Goal: Transaction & Acquisition: Download file/media

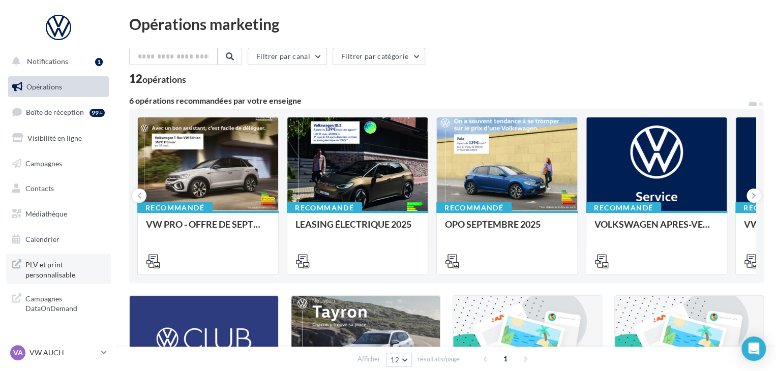
click at [50, 267] on span "PLV et print personnalisable" at bounding box center [64, 269] width 79 height 22
click at [55, 269] on span "PLV et print personnalisable" at bounding box center [64, 269] width 79 height 22
click at [183, 64] on input "text" at bounding box center [173, 56] width 89 height 17
type input "*"
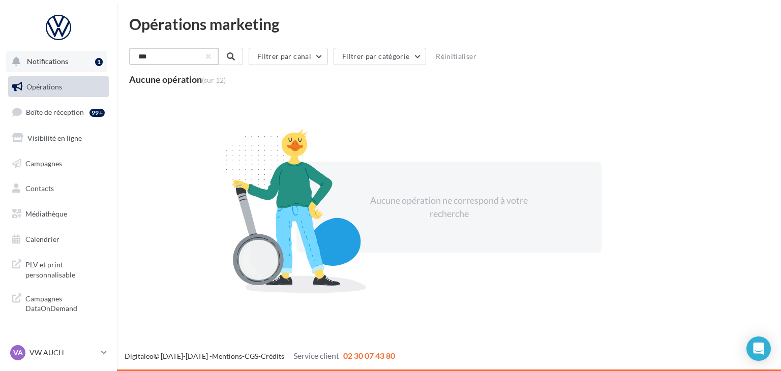
type input "***"
click at [63, 65] on span "Notifications" at bounding box center [47, 61] width 41 height 9
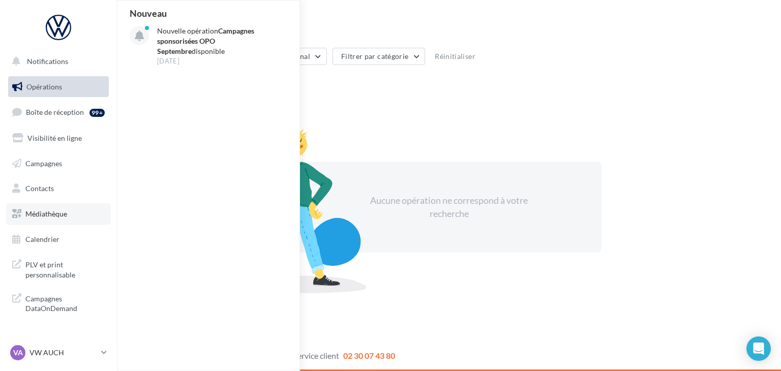
click at [60, 214] on span "Médiathèque" at bounding box center [46, 213] width 42 height 9
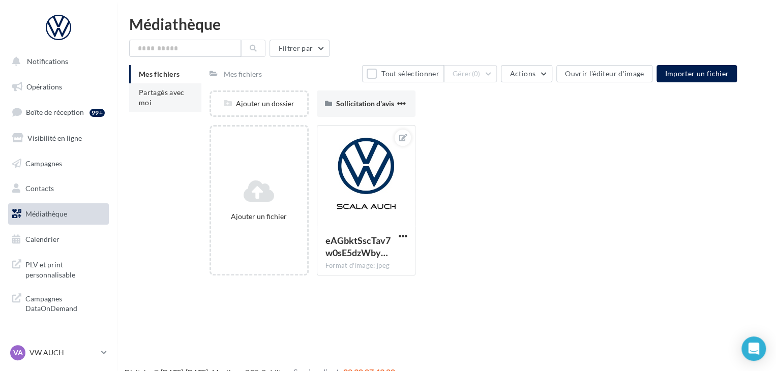
click at [167, 100] on li "Partagés avec moi" at bounding box center [165, 97] width 72 height 28
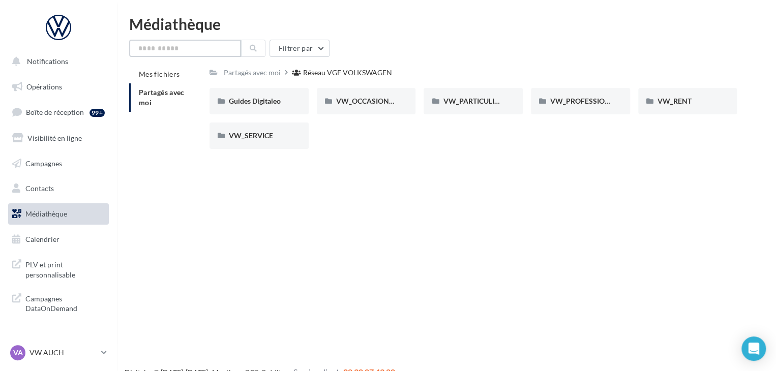
click at [190, 48] on input "text" at bounding box center [185, 48] width 112 height 17
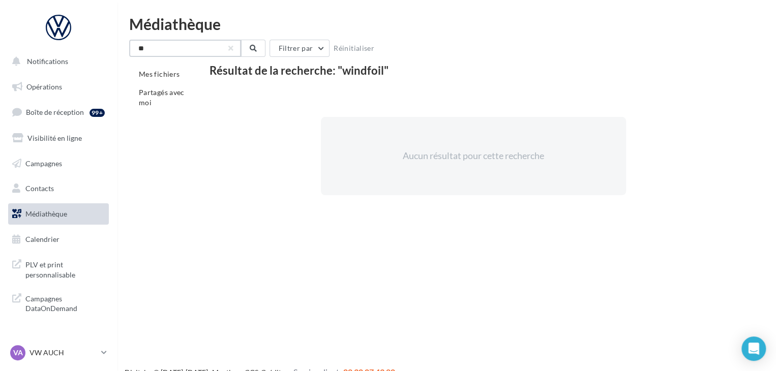
type input "*"
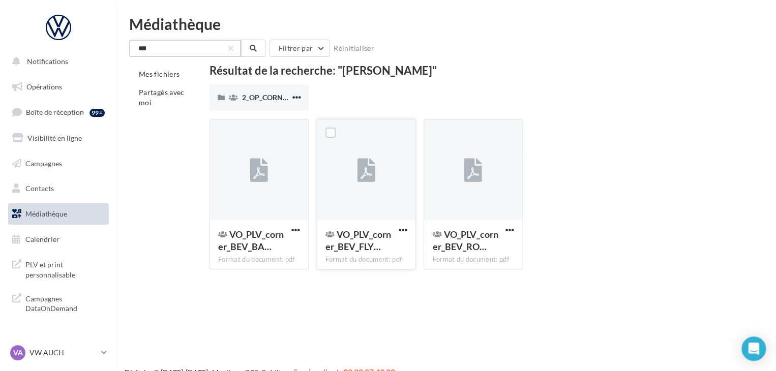
type input "***"
click at [375, 202] on div at bounding box center [366, 170] width 98 height 102
click at [403, 230] on span "button" at bounding box center [402, 230] width 9 height 9
click at [369, 249] on button "Télécharger" at bounding box center [358, 250] width 102 height 26
click at [510, 231] on span "button" at bounding box center [509, 230] width 9 height 9
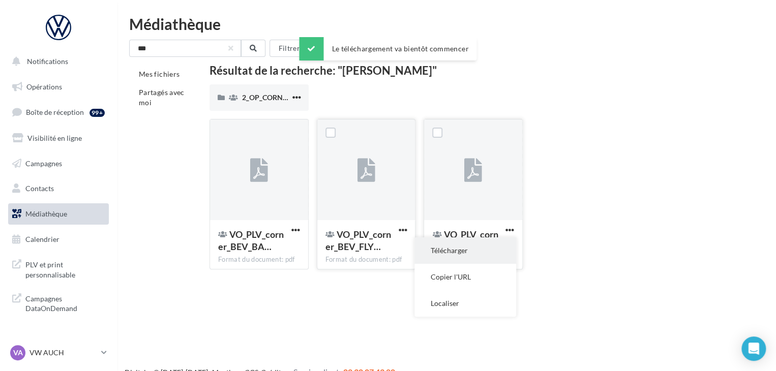
click at [474, 247] on button "Télécharger" at bounding box center [465, 250] width 102 height 26
click at [294, 230] on span "button" at bounding box center [295, 230] width 9 height 9
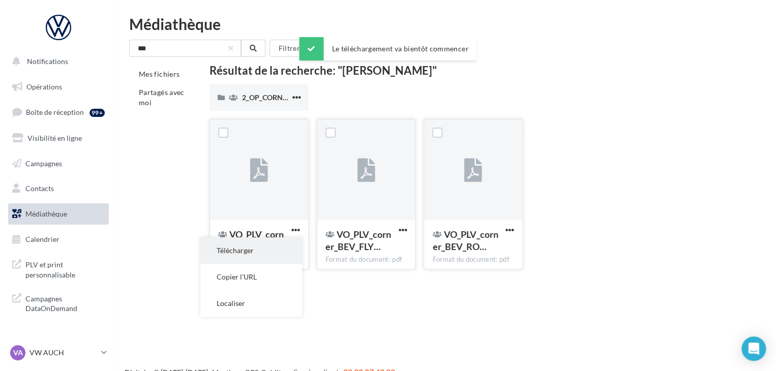
click at [272, 248] on button "Télécharger" at bounding box center [251, 250] width 102 height 26
